Goal: Task Accomplishment & Management: Manage account settings

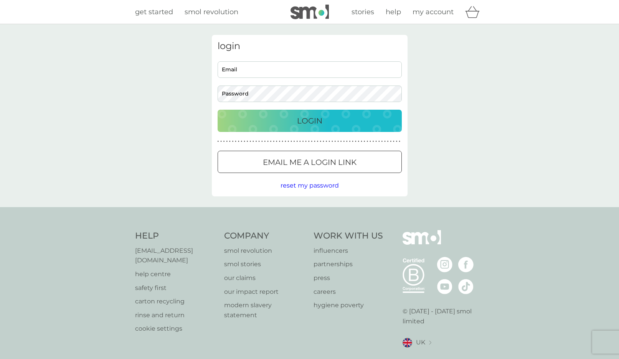
click at [391, 71] on body "Preferences Decline Accept get started smol revolution stories help my account …" at bounding box center [309, 195] width 619 height 390
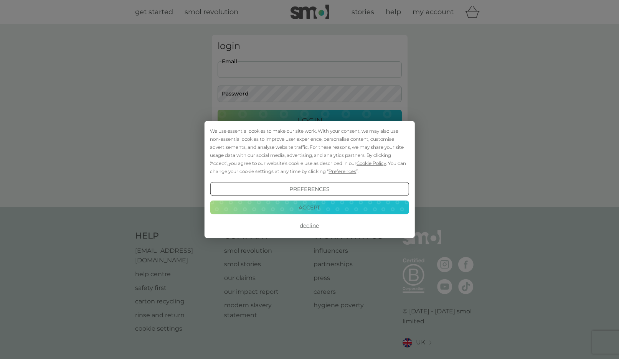
click at [337, 207] on button "Accept" at bounding box center [309, 207] width 199 height 14
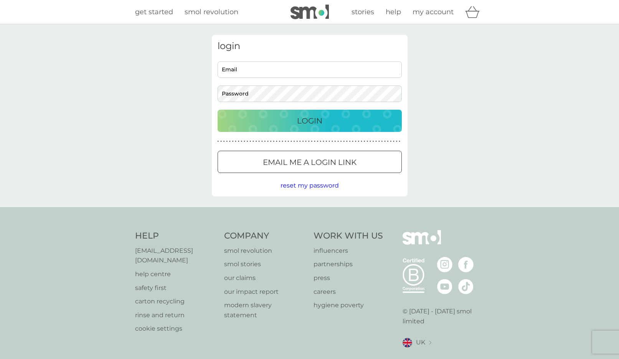
type input "Themorlaks@gmail.com"
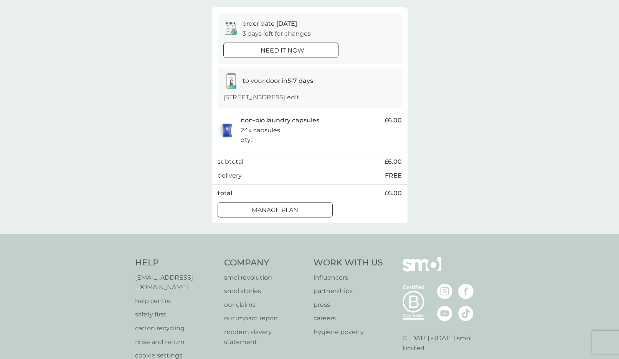
scroll to position [68, 0]
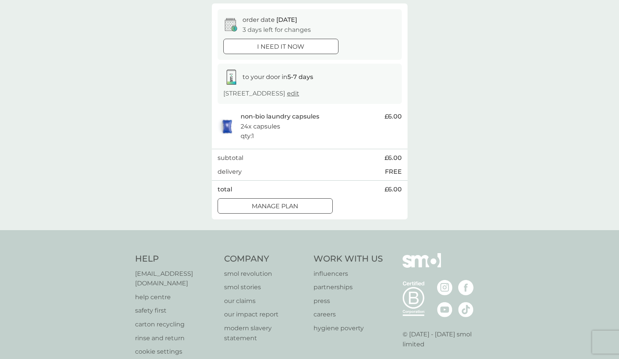
click at [282, 205] on div at bounding box center [275, 206] width 28 height 8
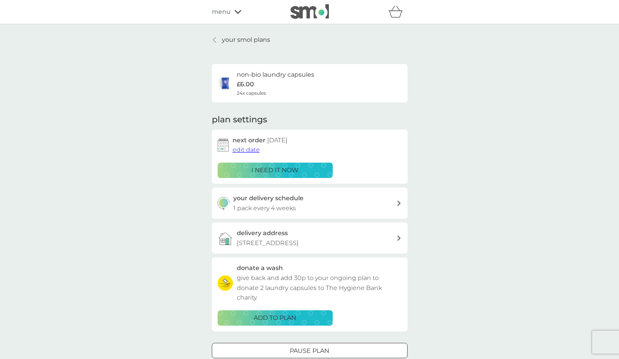
click at [247, 151] on span "edit date" at bounding box center [246, 149] width 27 height 7
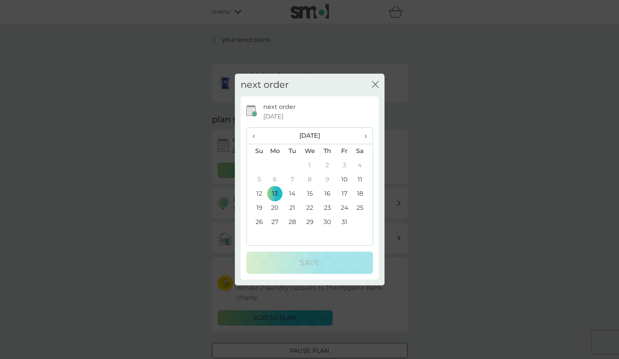
click at [364, 136] on span "›" at bounding box center [363, 136] width 8 height 16
click at [345, 221] on td "28" at bounding box center [344, 222] width 17 height 14
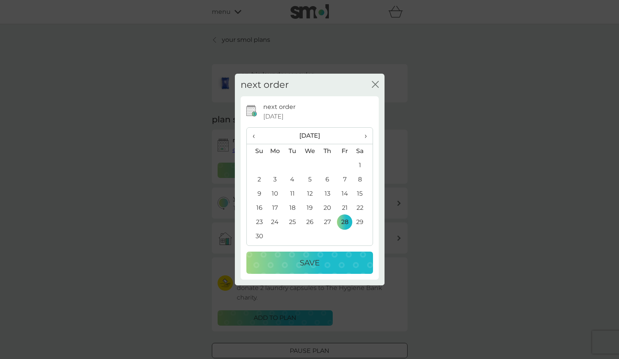
click at [315, 264] on p "Save" at bounding box center [310, 263] width 20 height 12
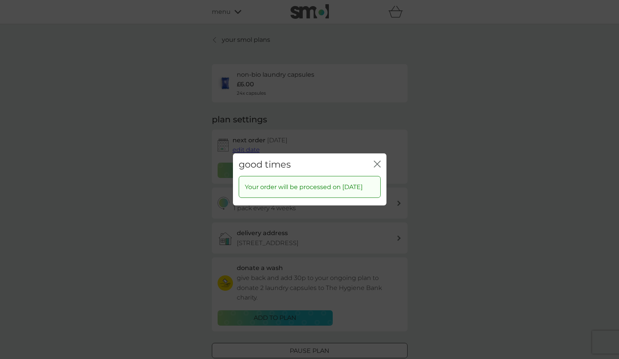
click at [375, 161] on icon "close" at bounding box center [375, 164] width 3 height 6
